Goal: Navigation & Orientation: Find specific page/section

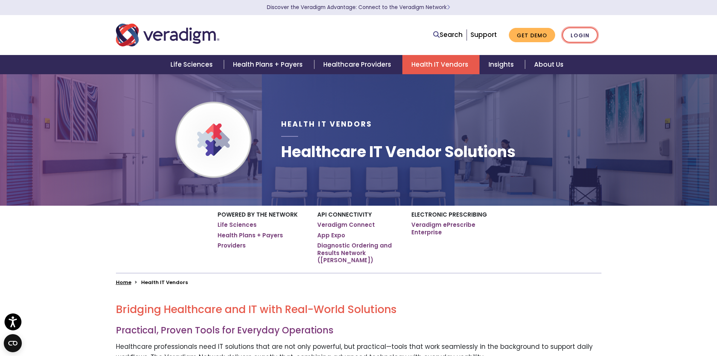
click at [584, 36] on link "Login" at bounding box center [579, 34] width 35 height 15
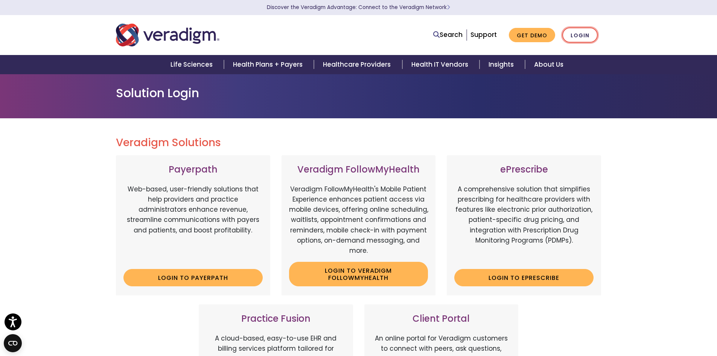
click at [579, 36] on link "Login" at bounding box center [579, 34] width 35 height 15
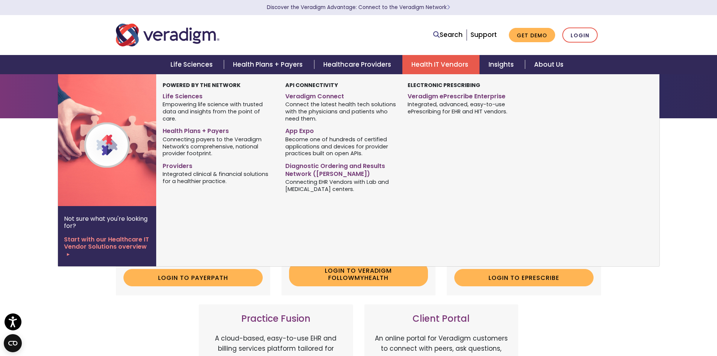
click at [427, 63] on link "Health IT Vendors" at bounding box center [440, 64] width 77 height 19
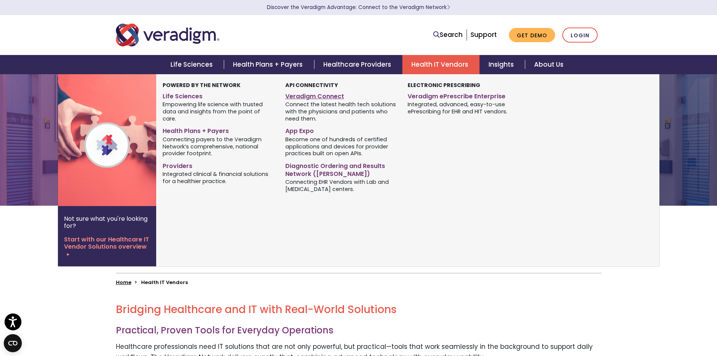
click at [308, 94] on link "Veradigm Connect" at bounding box center [340, 95] width 111 height 11
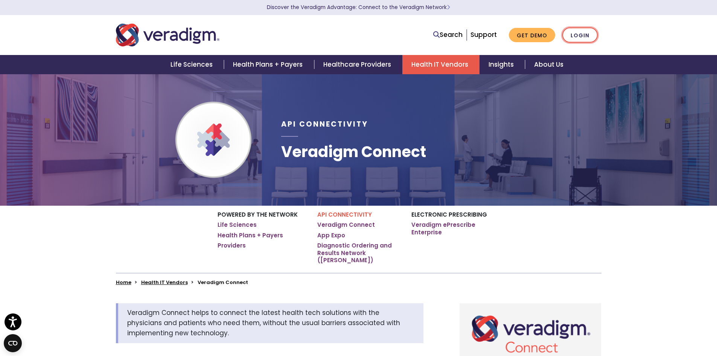
click at [581, 35] on link "Login" at bounding box center [579, 34] width 35 height 15
